Goal: Book appointment/travel/reservation

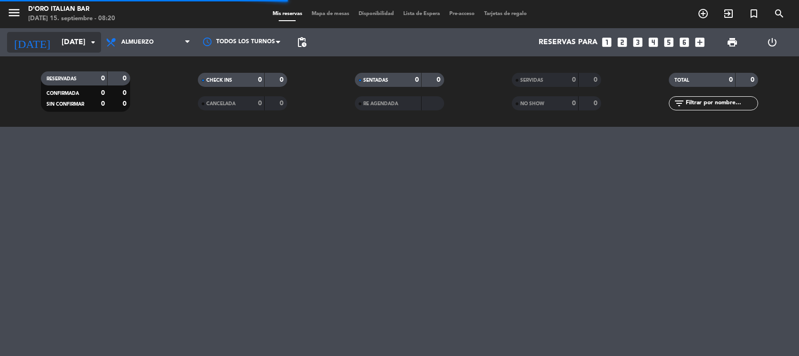
click at [69, 45] on input "[DATE]" at bounding box center [106, 42] width 99 height 18
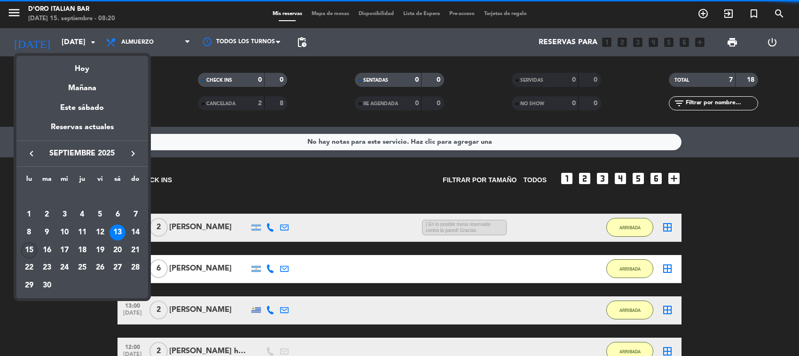
click at [34, 247] on div "15" at bounding box center [29, 251] width 16 height 16
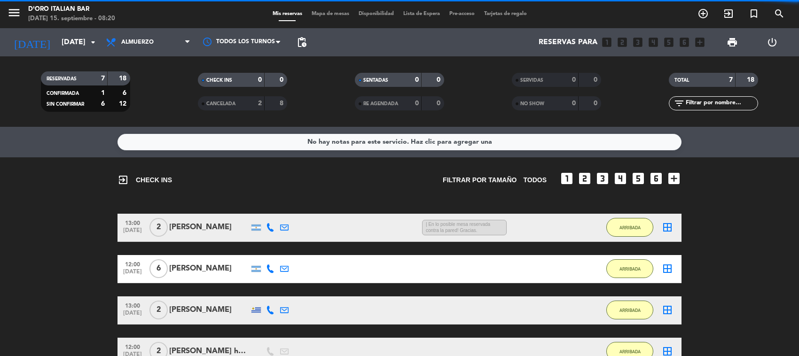
type input "[DATE]"
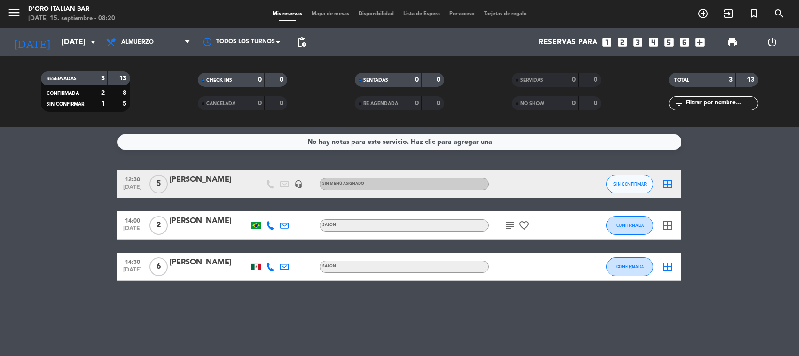
click at [263, 271] on div at bounding box center [270, 267] width 14 height 28
click at [259, 268] on div at bounding box center [256, 267] width 14 height 28
click at [504, 215] on div "subject favorite_border" at bounding box center [531, 226] width 85 height 28
click at [514, 229] on icon "subject" at bounding box center [509, 225] width 11 height 11
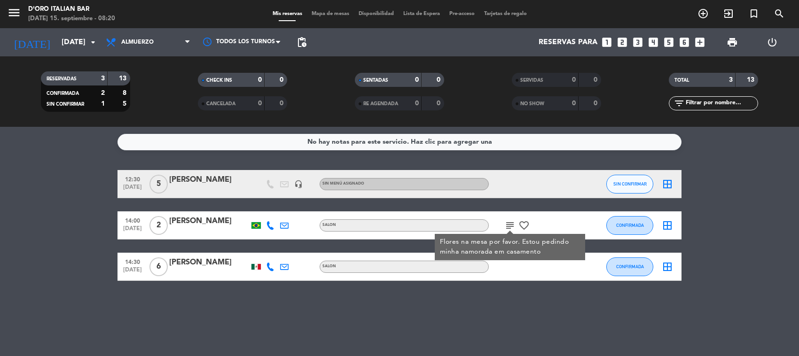
click at [43, 287] on div "No hay notas para este servicio. Haz clic para agregar una 12:30 [DATE] 5 [PERS…" at bounding box center [399, 241] width 799 height 229
